Goal: Browse casually

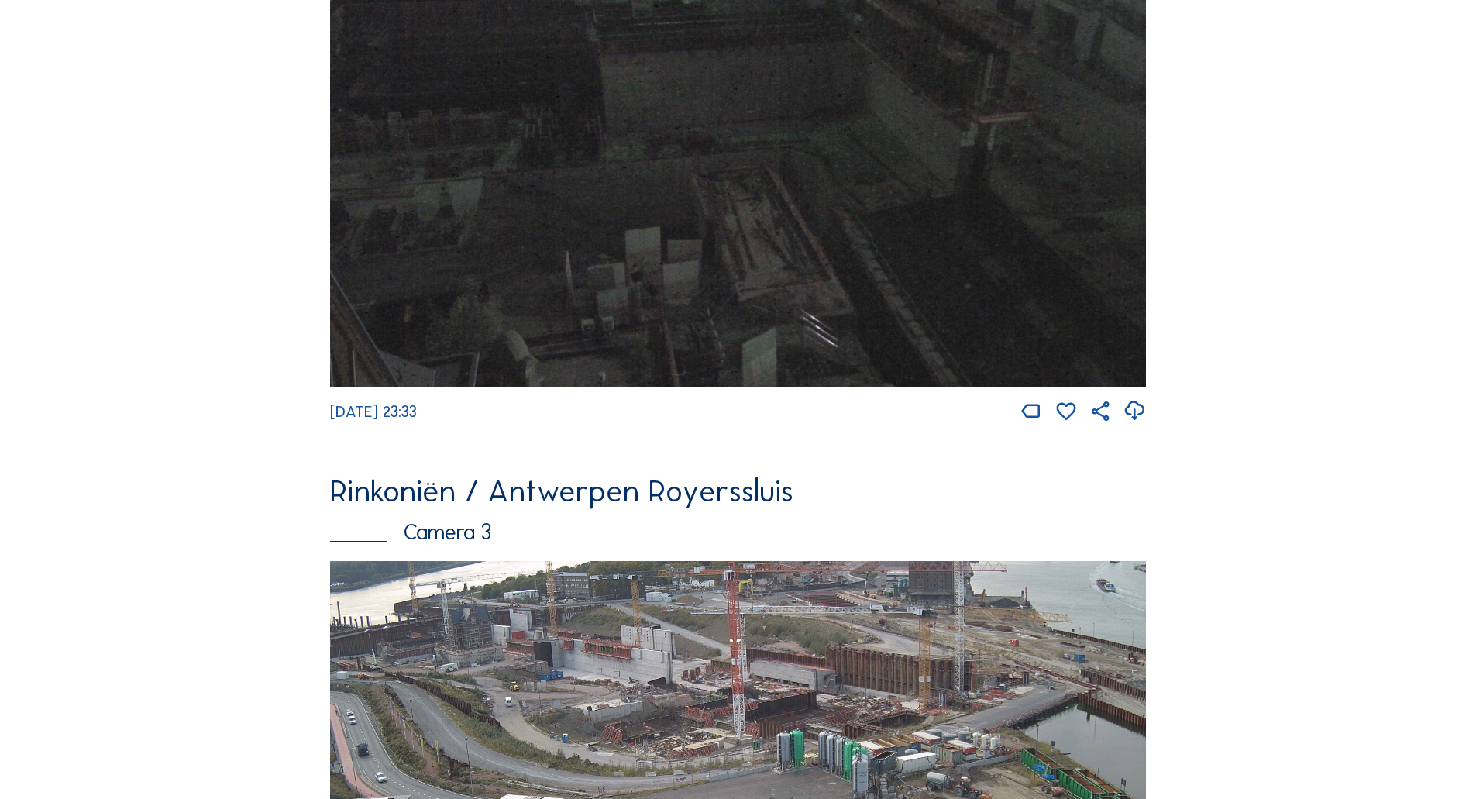
scroll to position [1725, 0]
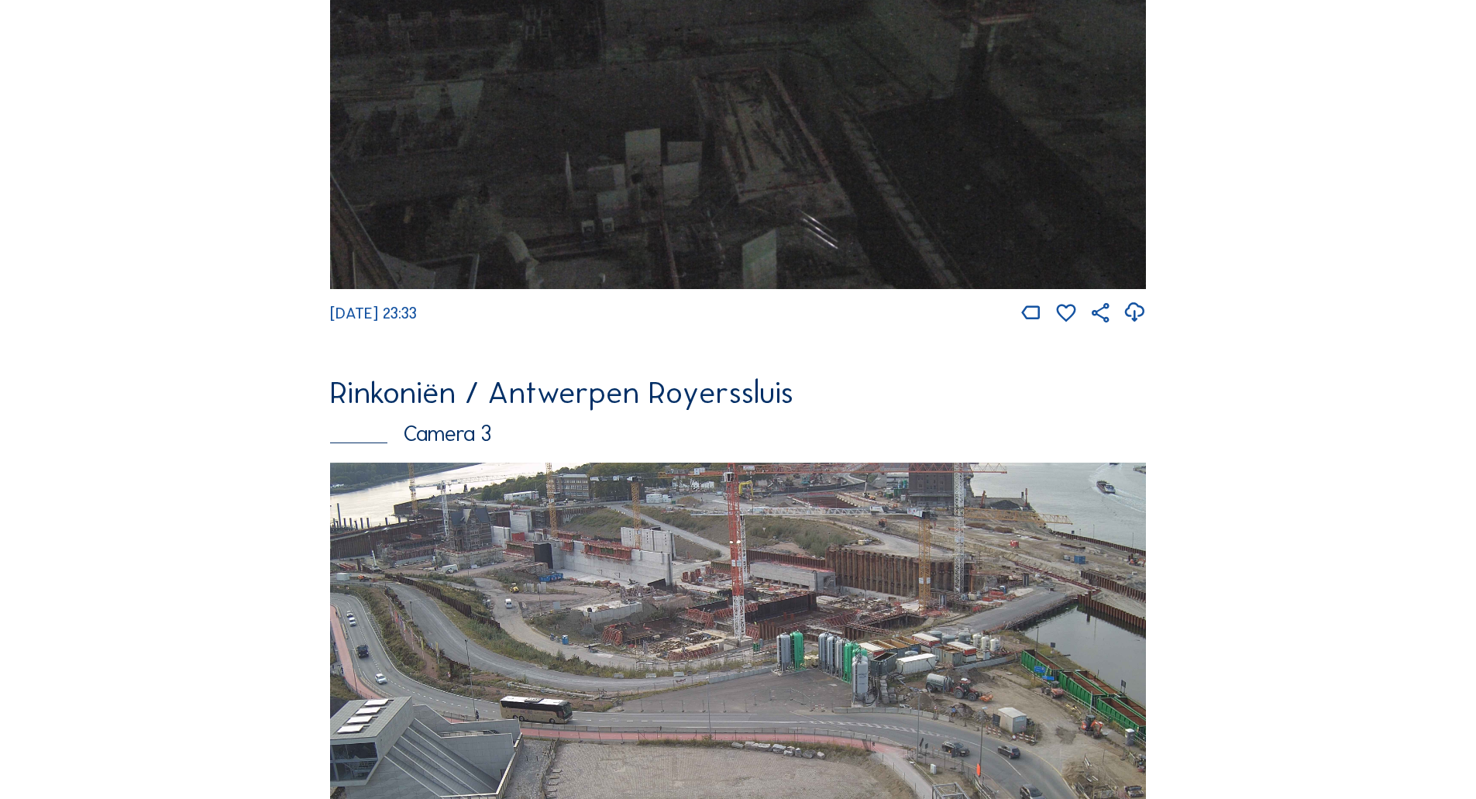
click at [527, 650] on img at bounding box center [738, 691] width 816 height 459
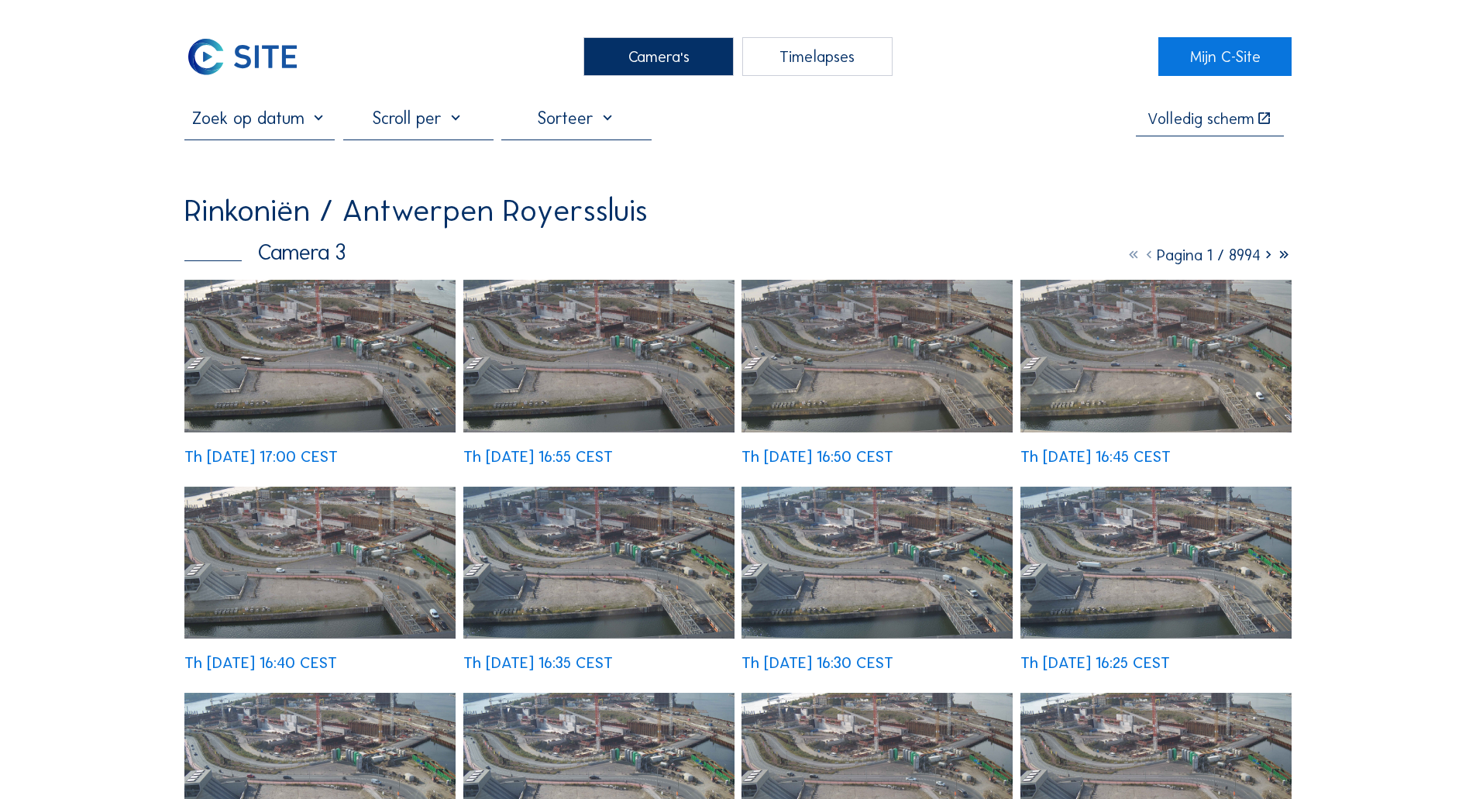
click at [232, 397] on img at bounding box center [319, 356] width 271 height 153
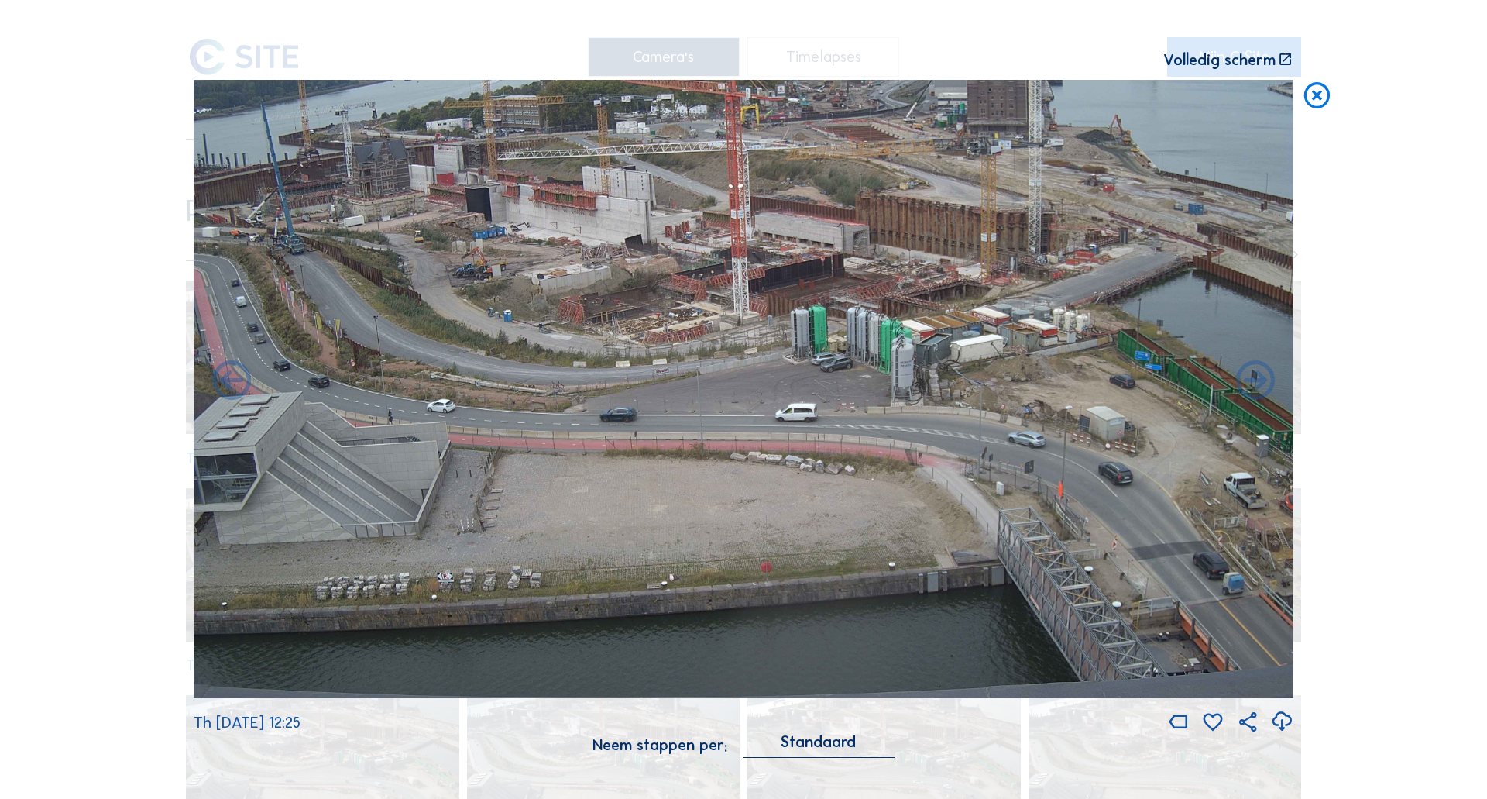
click at [1307, 96] on icon at bounding box center [1316, 96] width 31 height 33
